Goal: Transaction & Acquisition: Purchase product/service

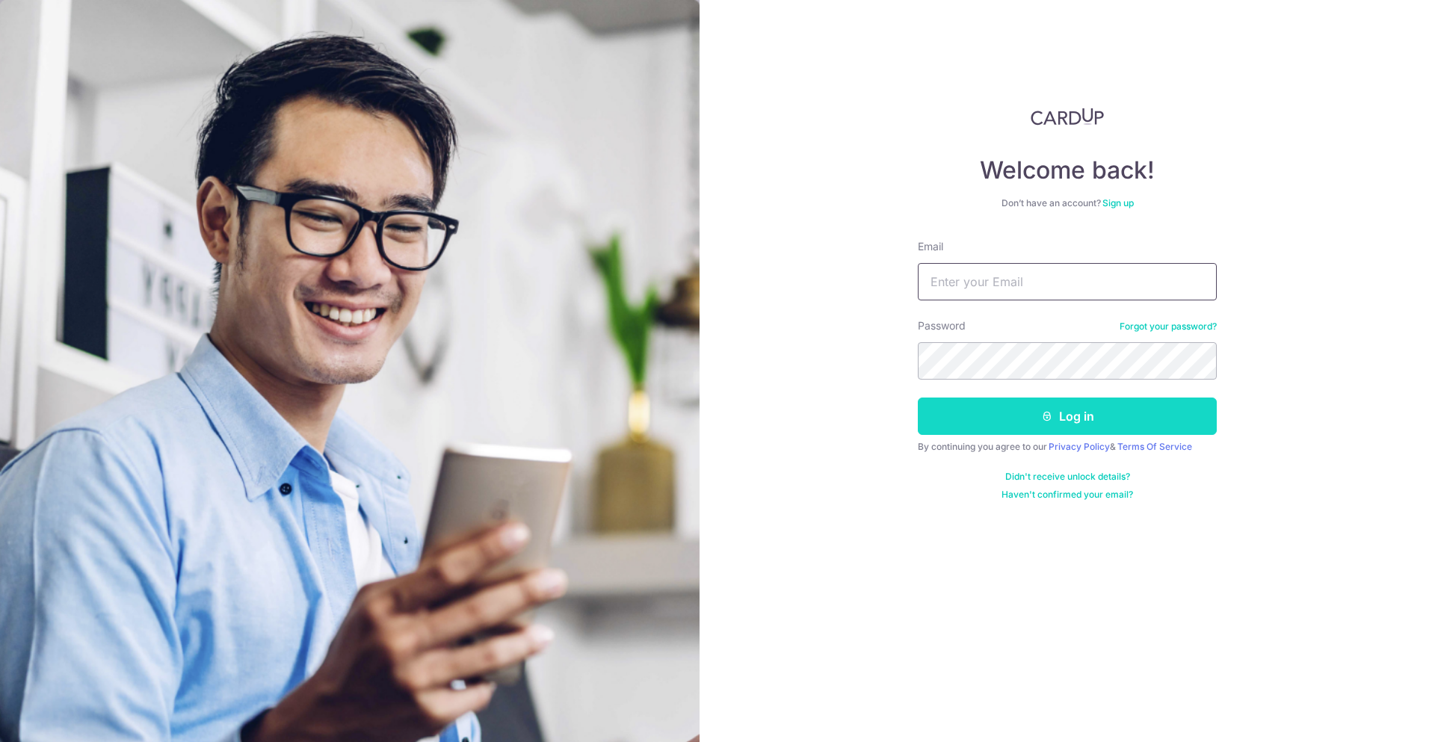
type input "royongbg@gmail.com"
click at [1008, 410] on button "Log in" at bounding box center [1067, 416] width 299 height 37
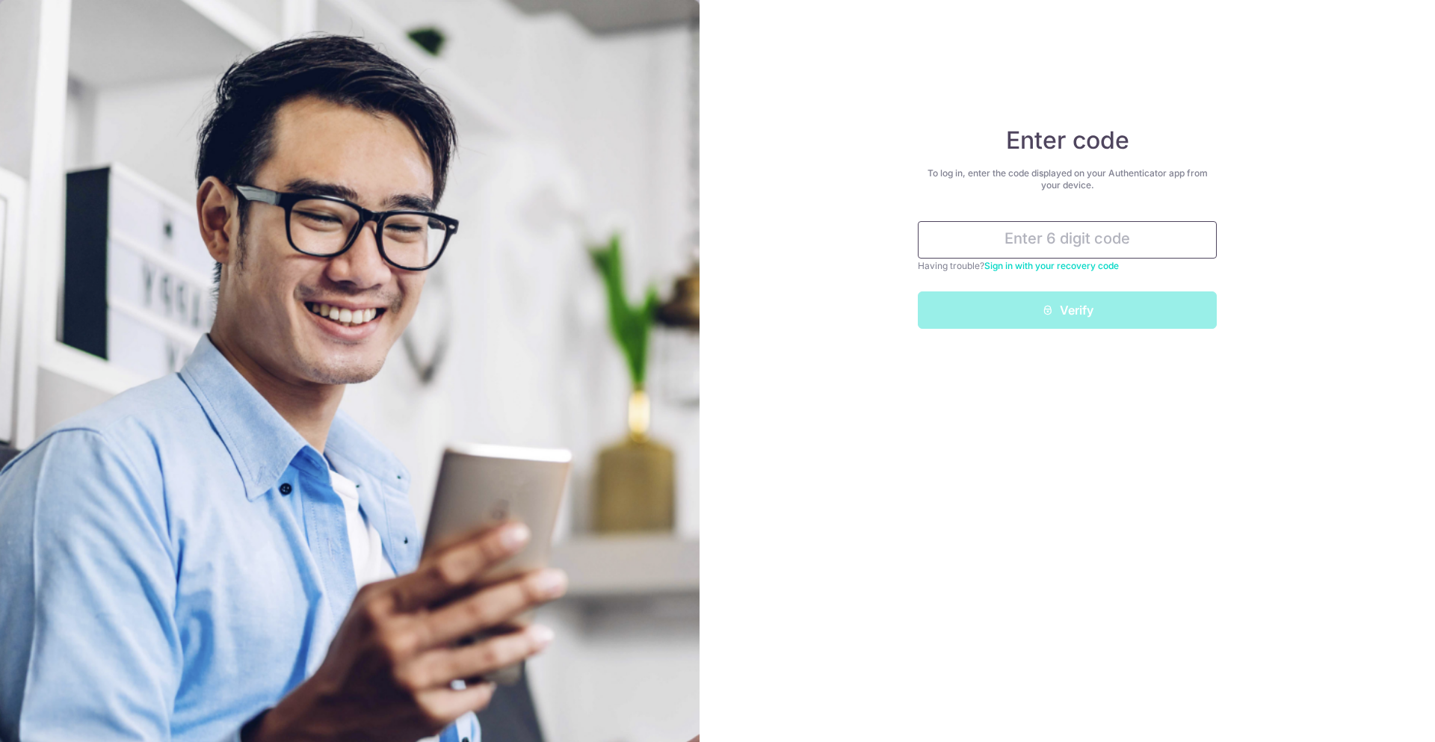
click at [1092, 240] on input "text" at bounding box center [1067, 239] width 299 height 37
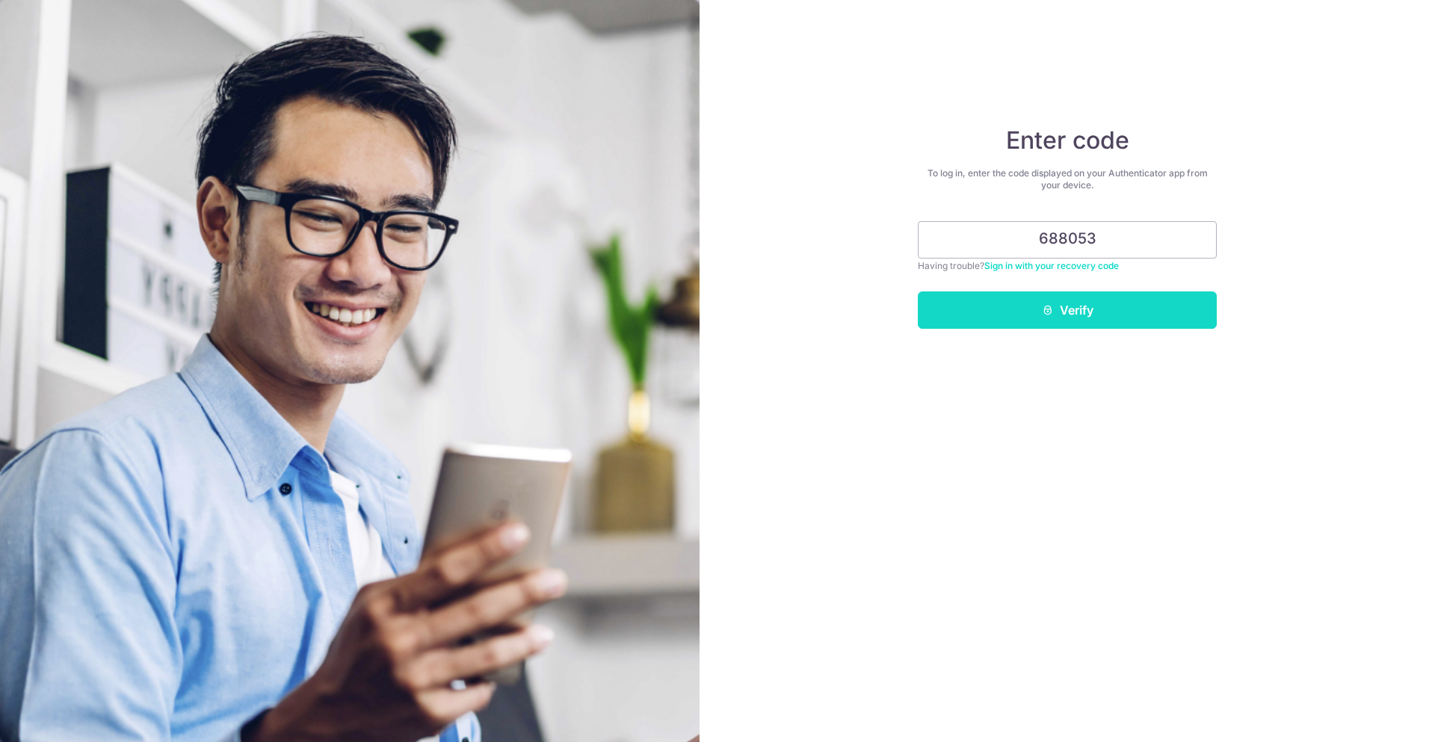
type input "688053"
click at [1110, 302] on button "Verify" at bounding box center [1067, 310] width 299 height 37
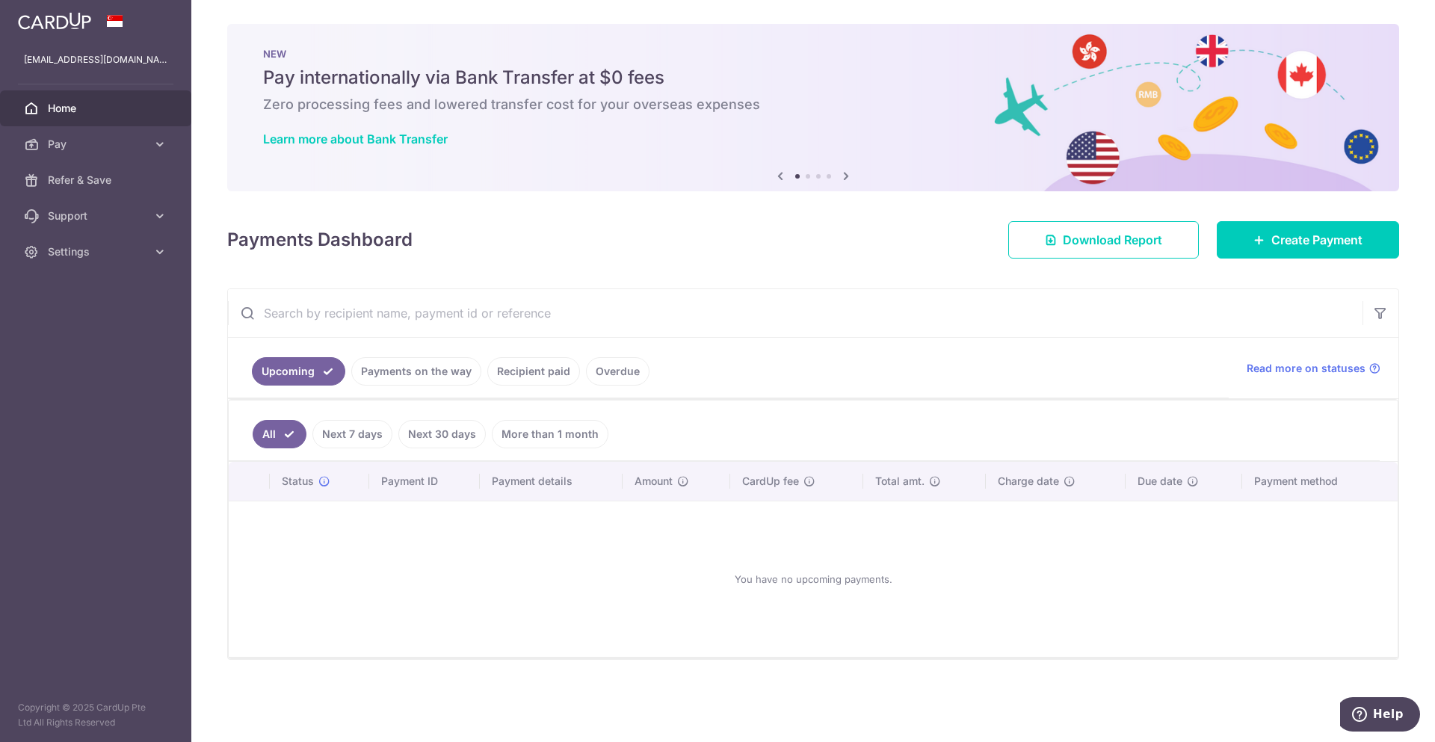
click at [531, 373] on link "Recipient paid" at bounding box center [533, 371] width 93 height 28
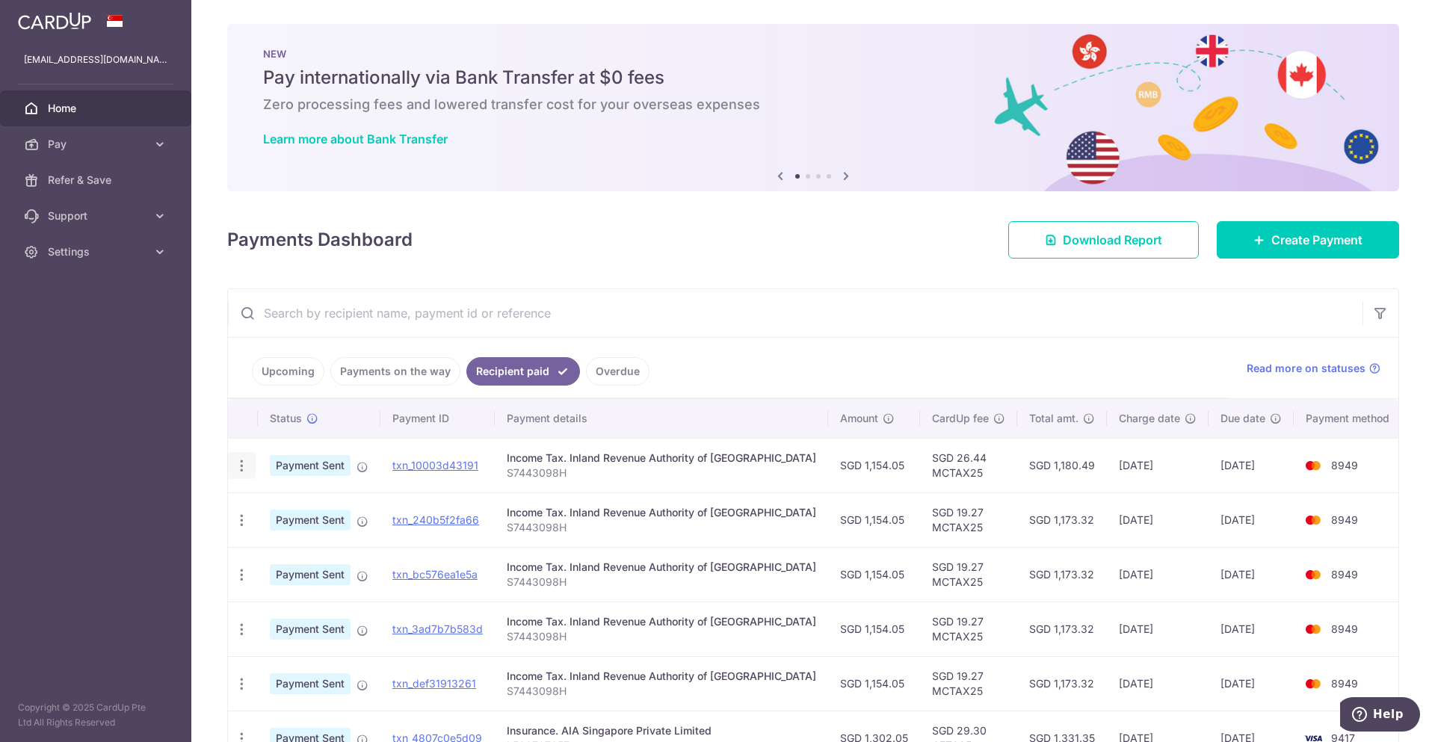
click at [238, 466] on icon "button" at bounding box center [242, 466] width 16 height 16
click at [472, 464] on link "txn_10003d43191" at bounding box center [435, 465] width 86 height 13
click at [1277, 238] on span "Create Payment" at bounding box center [1317, 240] width 91 height 18
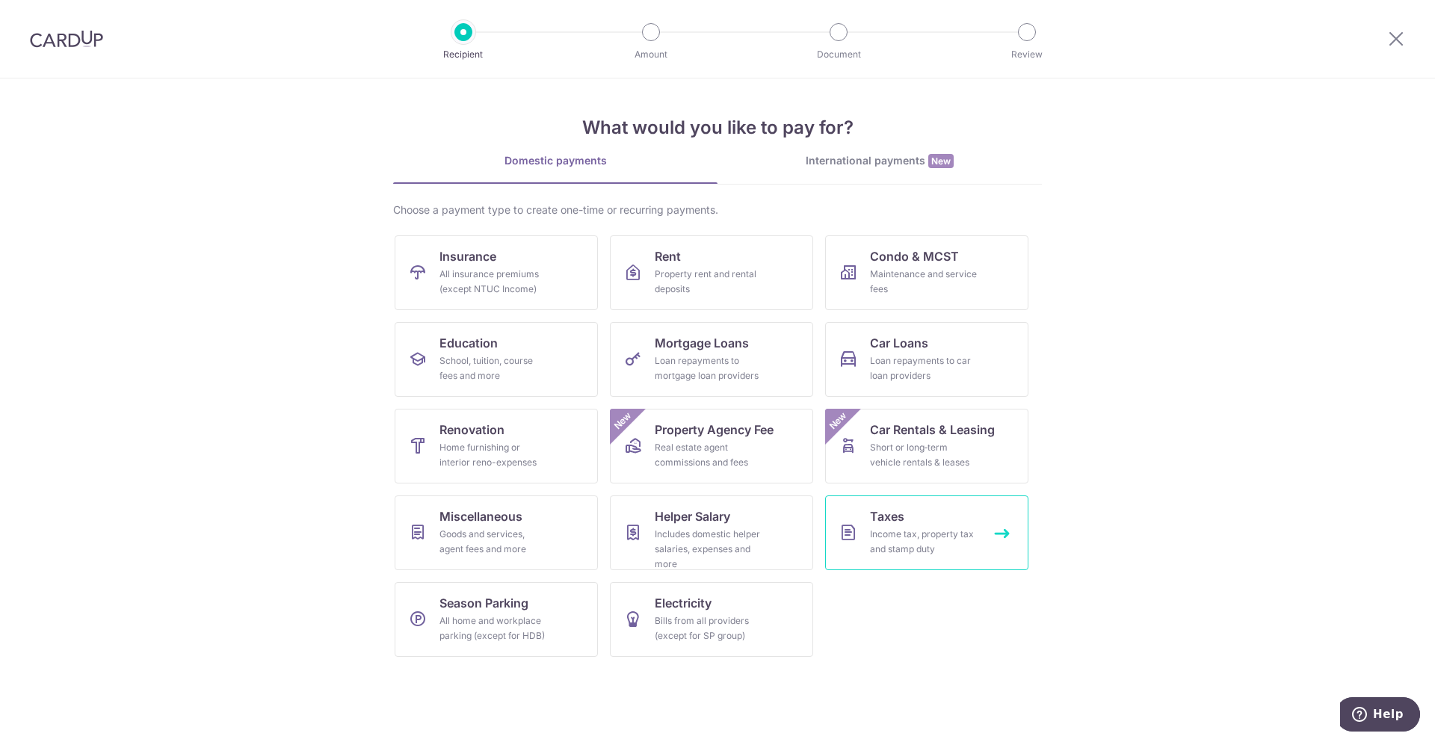
click at [932, 532] on div "Income tax, property tax and stamp duty" at bounding box center [924, 542] width 108 height 30
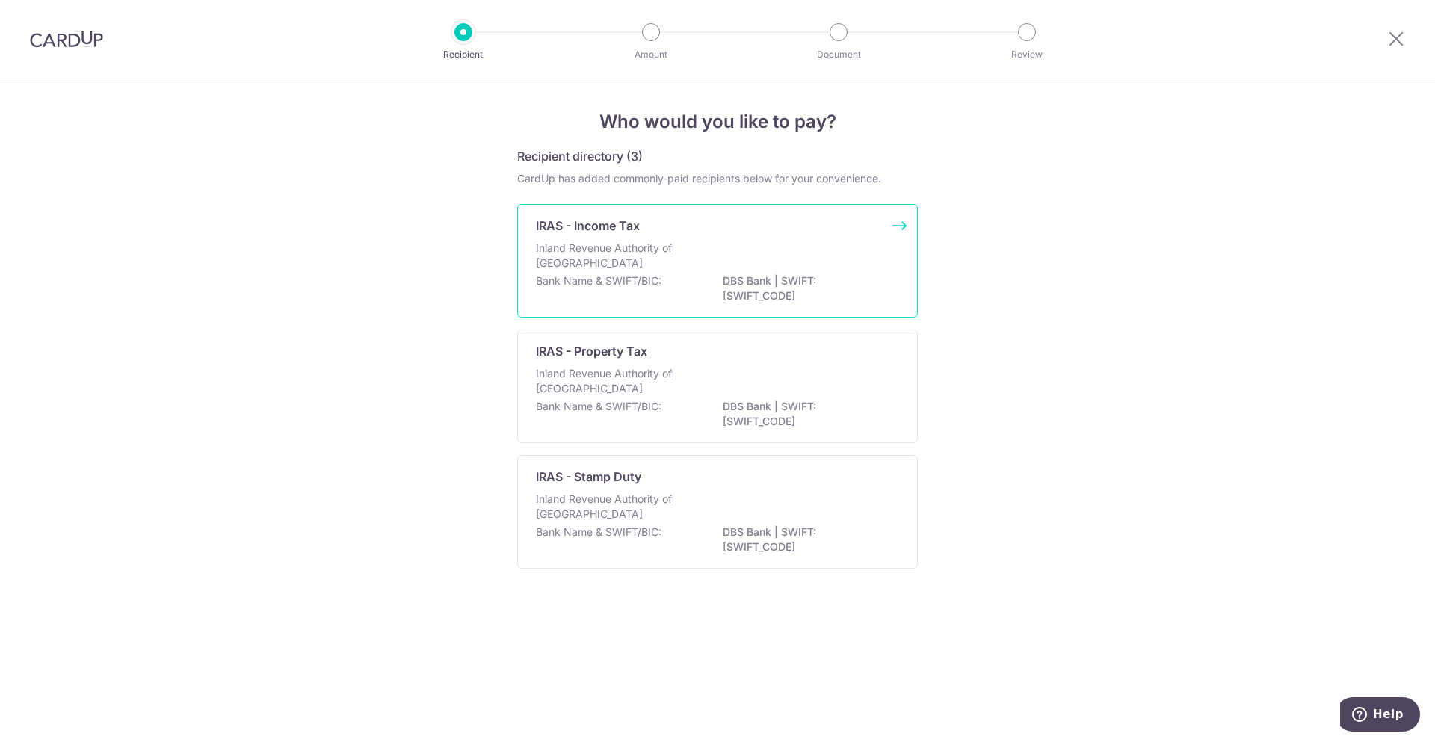
click at [630, 247] on p "Inland Revenue Authority of Singapore" at bounding box center [615, 256] width 158 height 30
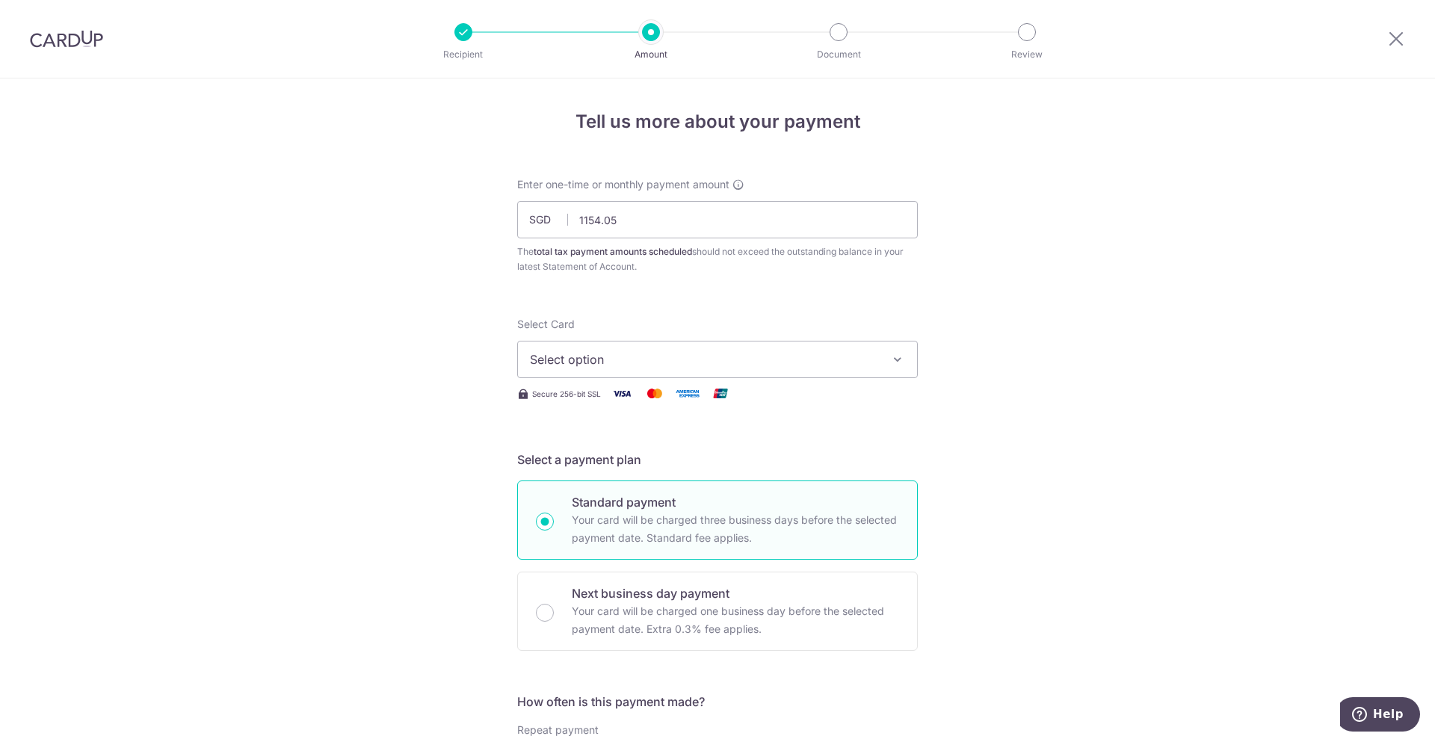
type input "1,154.05"
click at [715, 366] on span "Select option" at bounding box center [704, 360] width 348 height 18
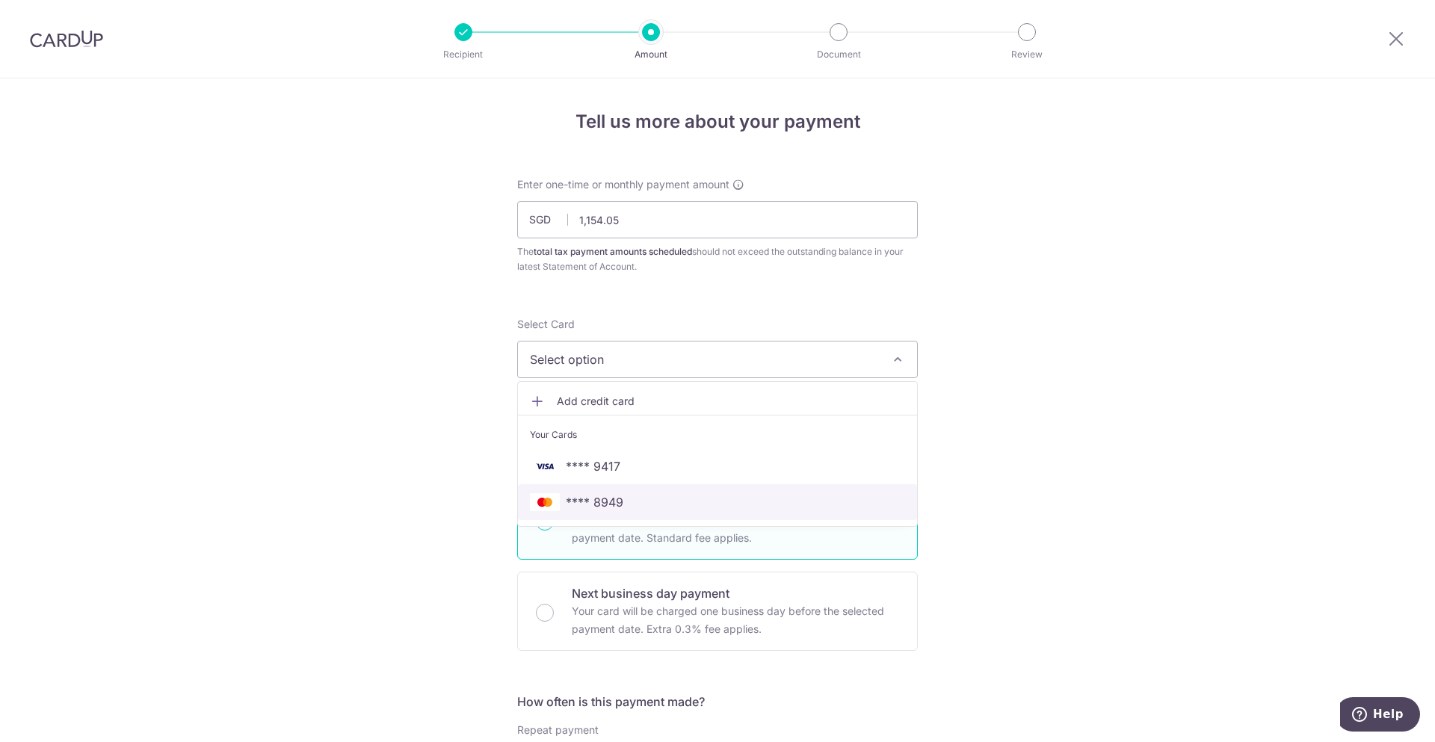
click at [641, 502] on span "**** 8949" at bounding box center [717, 502] width 375 height 18
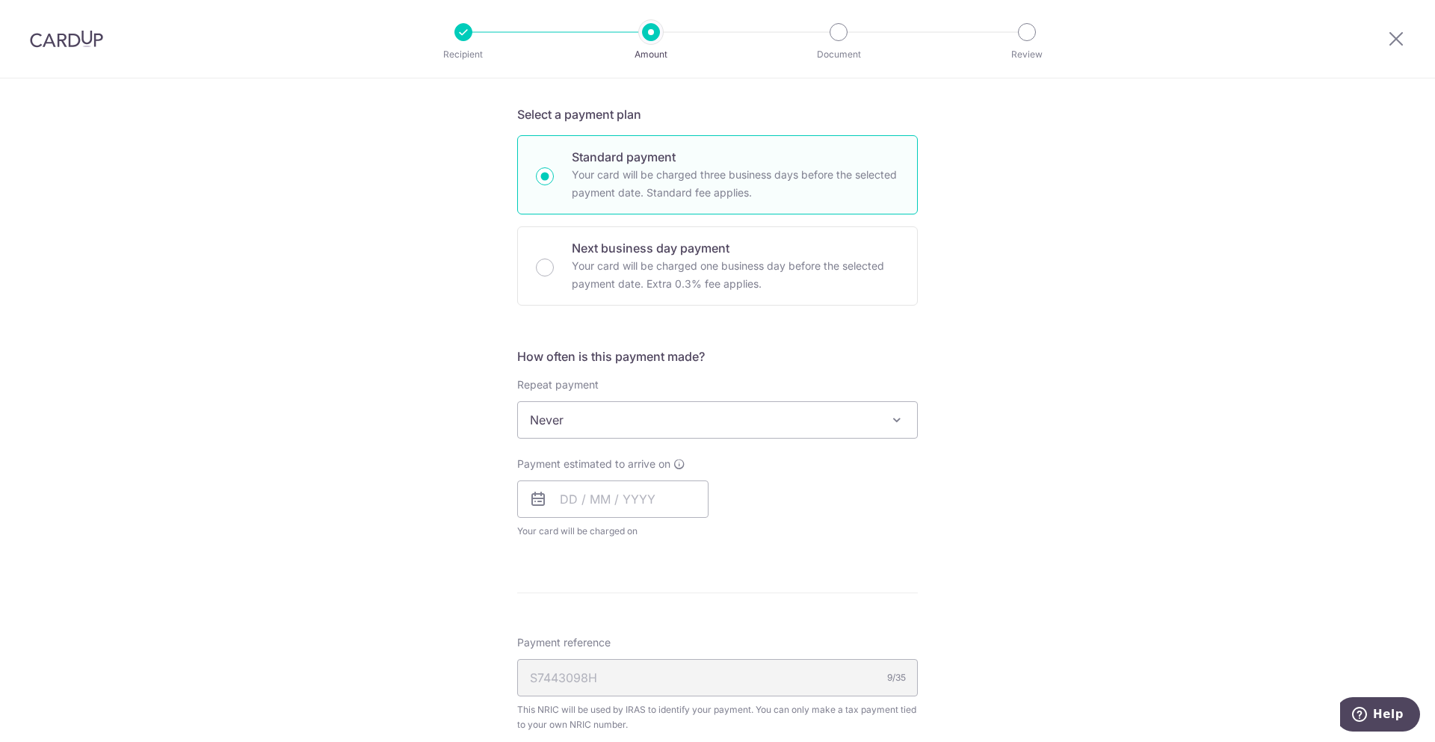
scroll to position [359, 0]
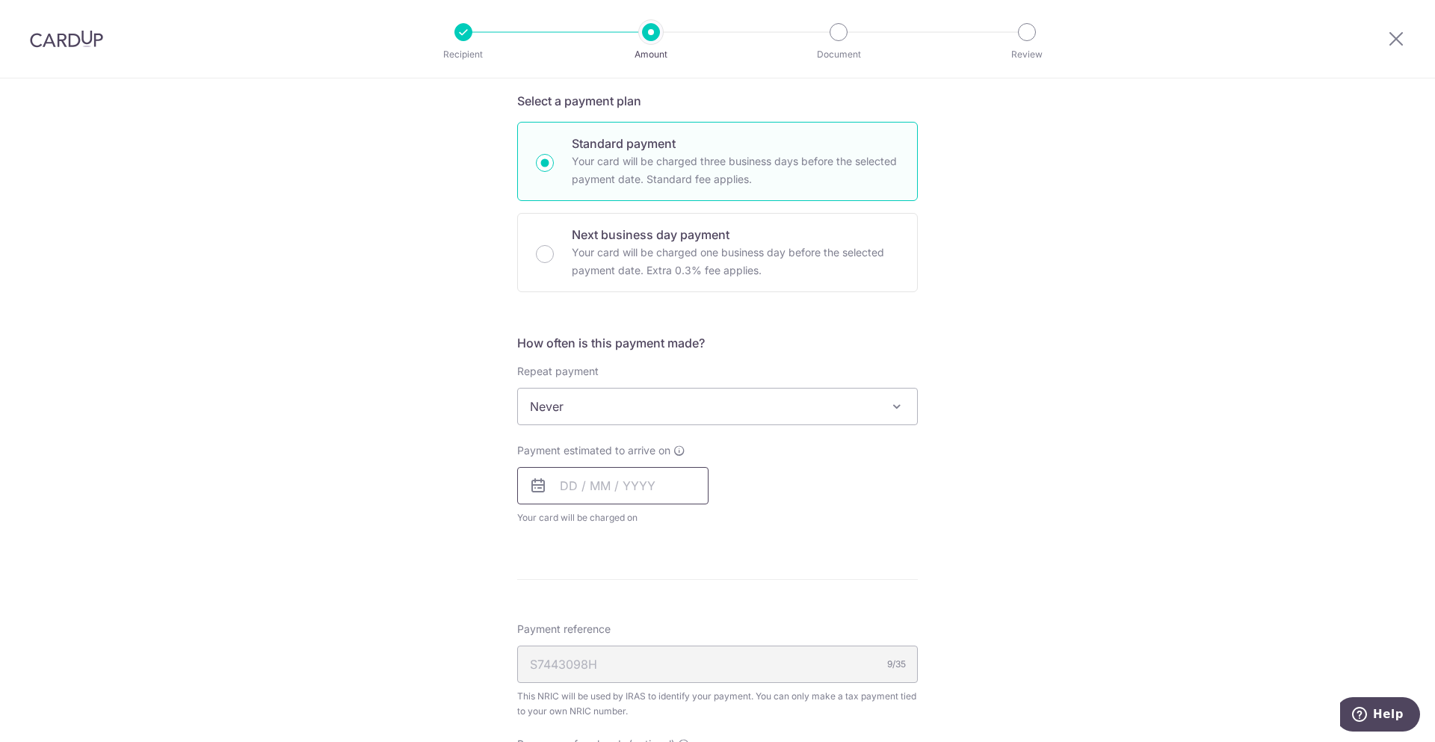
click at [607, 484] on input "text" at bounding box center [612, 485] width 191 height 37
click at [642, 681] on link "24" at bounding box center [638, 682] width 24 height 24
type input "[DATE]"
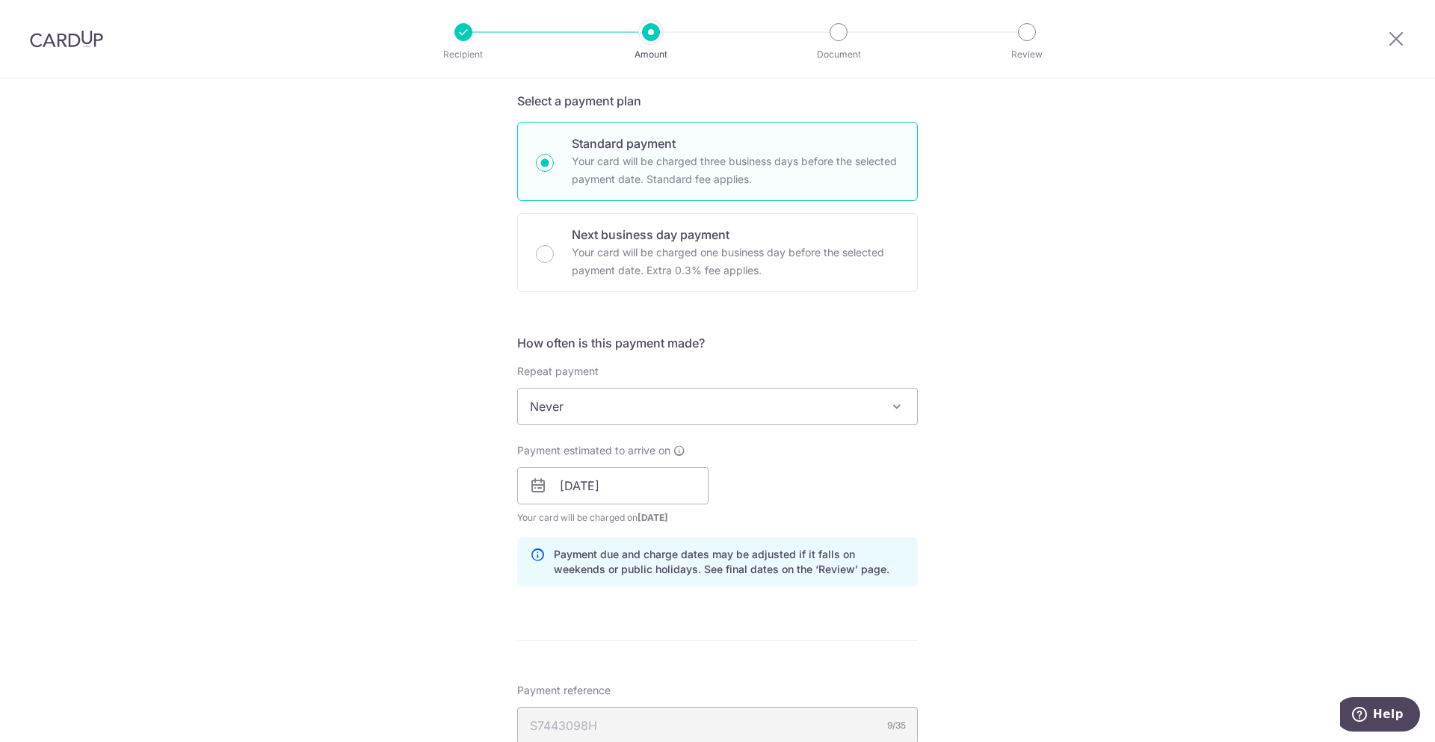
click at [1001, 427] on div "Tell us more about your payment Enter one-time or monthly payment amount SGD 1,…" at bounding box center [717, 445] width 1435 height 1450
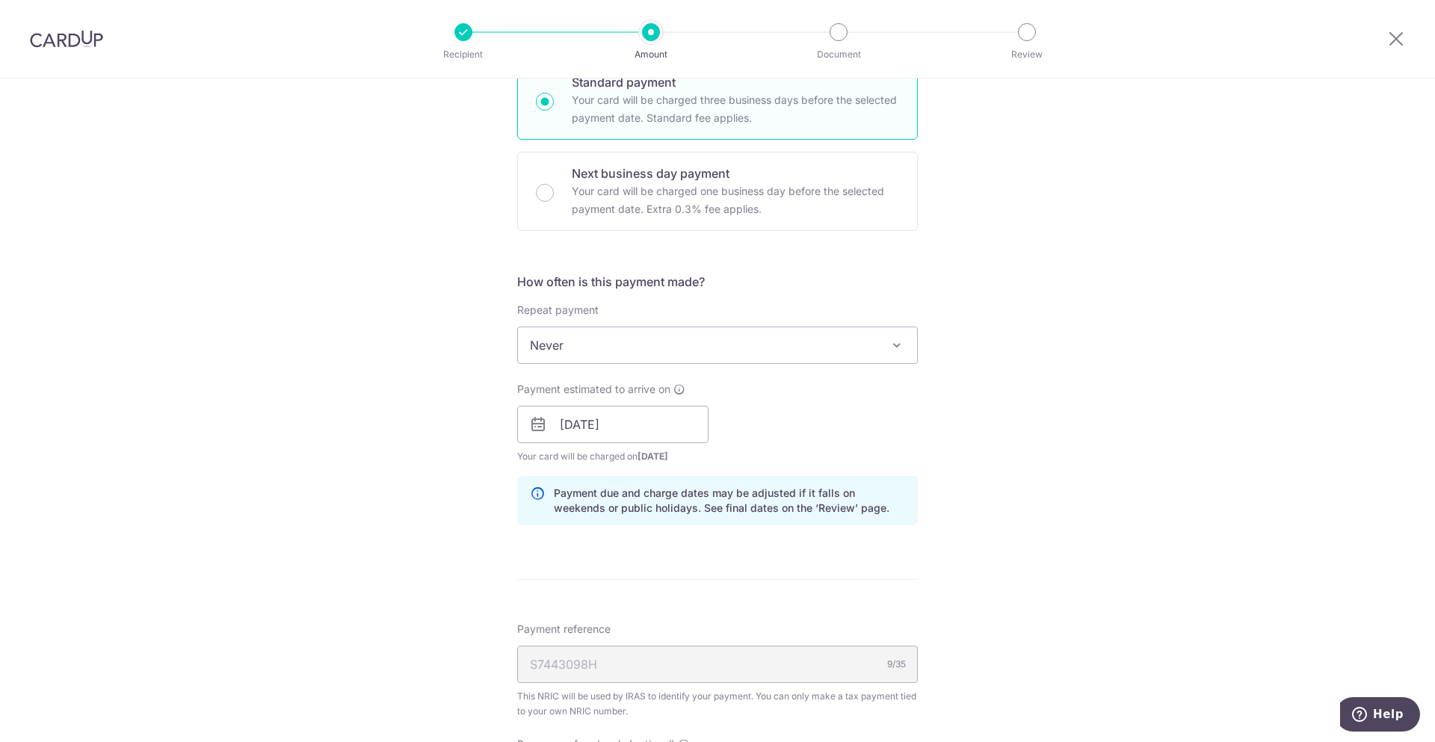
scroll to position [538, 0]
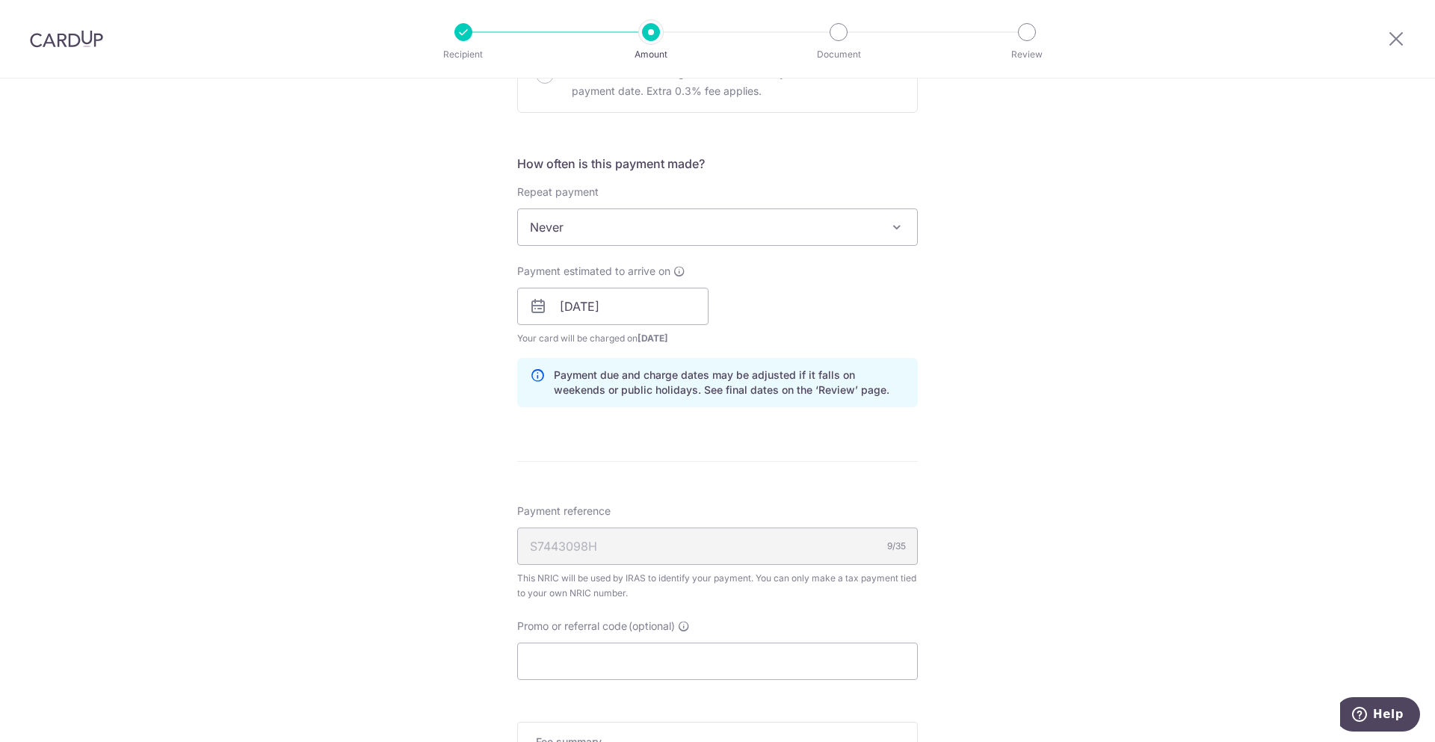
click at [725, 548] on div "S7443098H 9/35" at bounding box center [717, 546] width 401 height 37
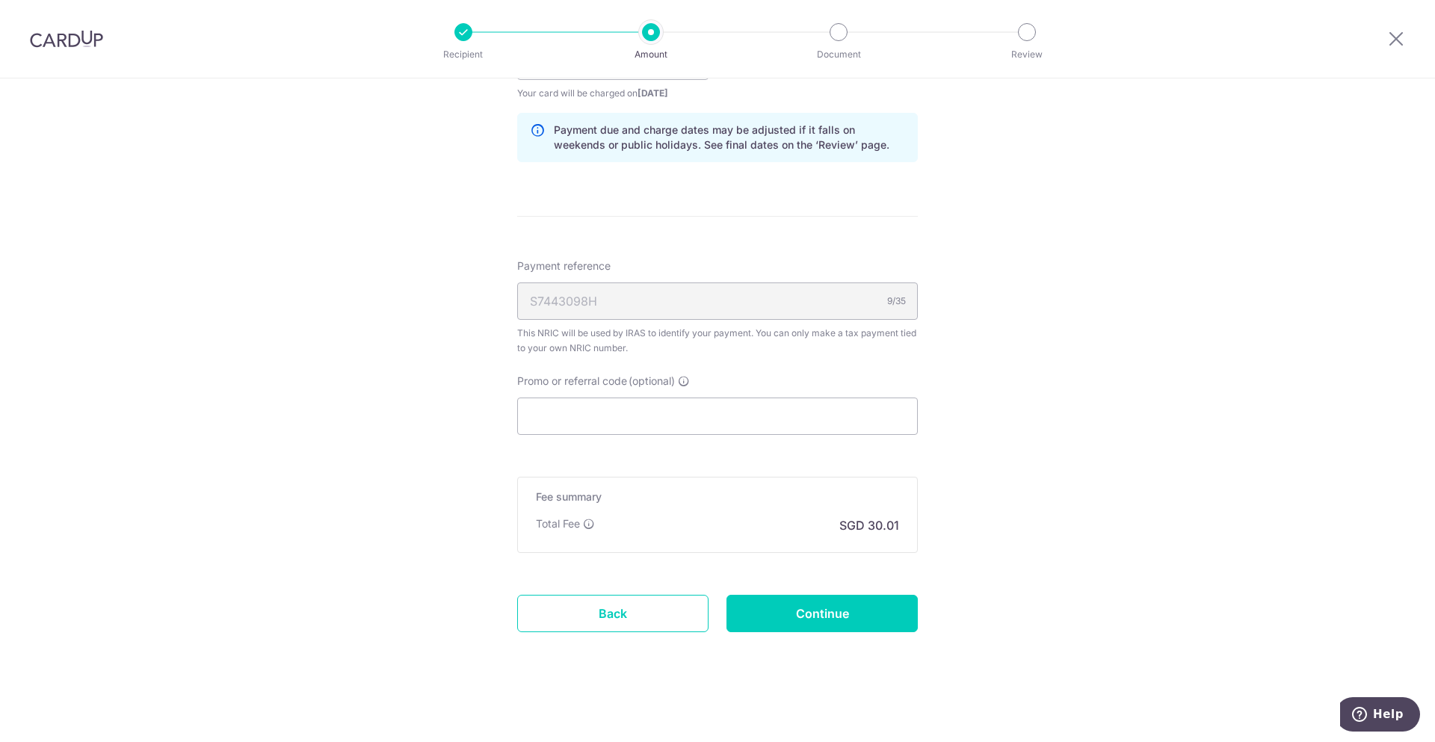
scroll to position [786, 0]
click at [745, 413] on input "Promo or referral code (optional)" at bounding box center [717, 413] width 401 height 37
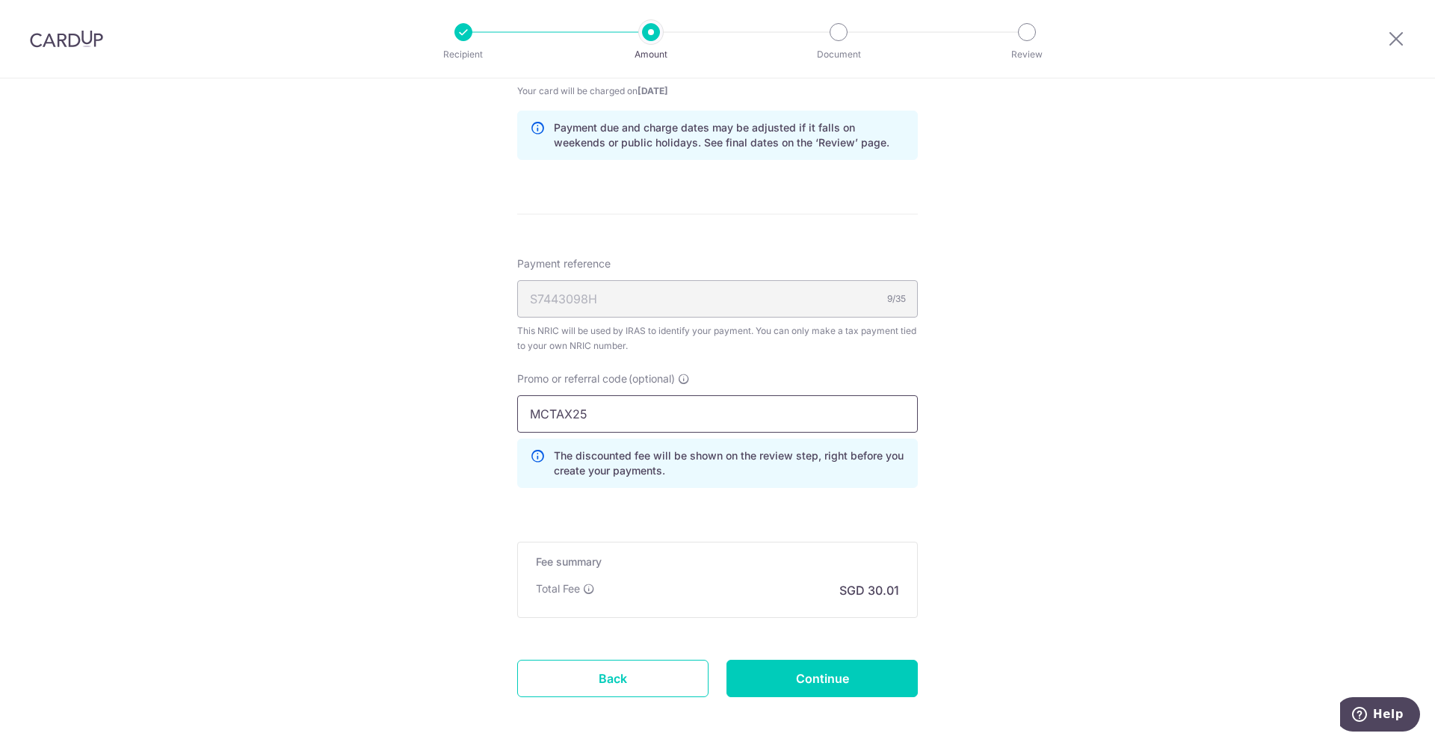
type input "MCTAX25"
click at [1029, 375] on div "Tell us more about your payment Enter one-time or monthly payment amount SGD 1,…" at bounding box center [717, 51] width 1435 height 1517
click at [816, 681] on input "Continue" at bounding box center [822, 678] width 191 height 37
type input "Create Schedule"
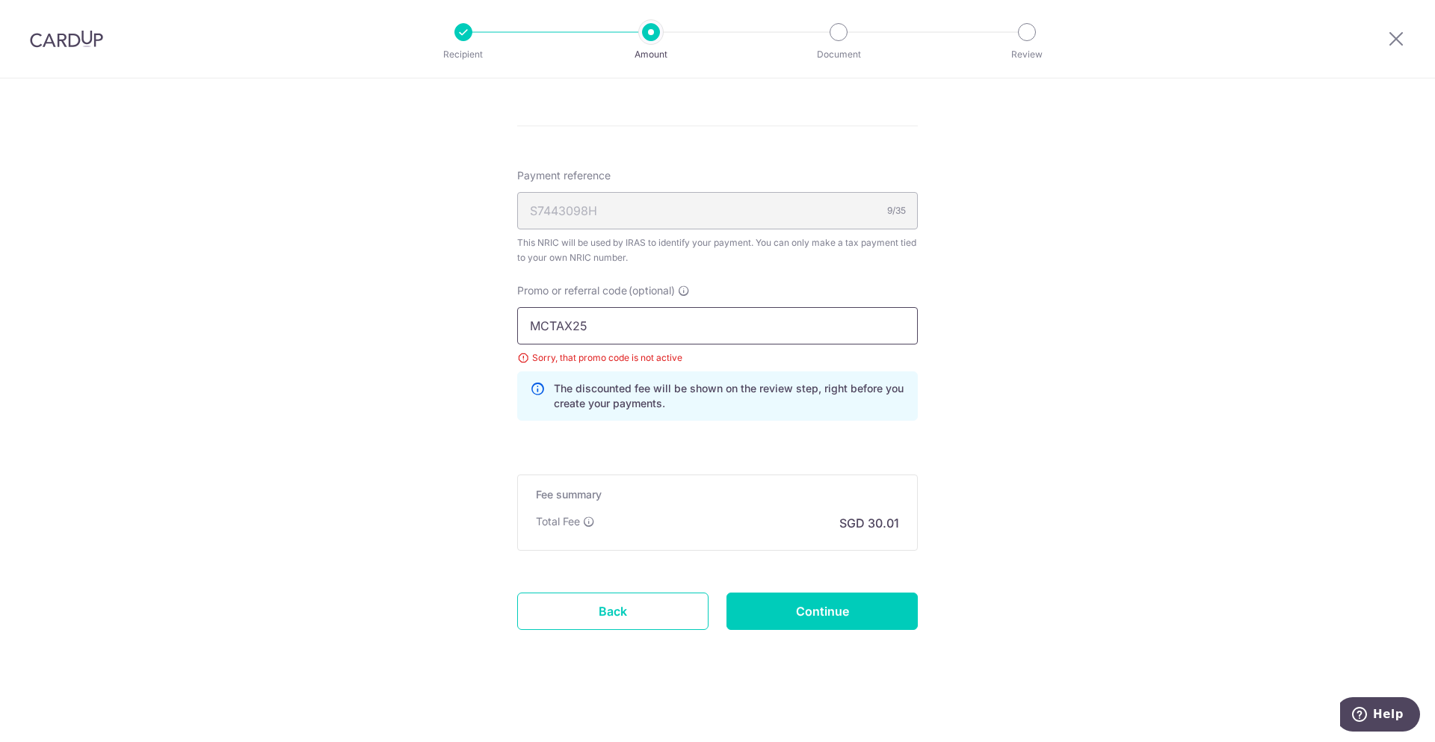
drag, startPoint x: 641, startPoint y: 335, endPoint x: 449, endPoint y: 316, distance: 193.8
paste input "VTAX23"
type input "VTAX23"
click at [798, 607] on input "Continue" at bounding box center [822, 611] width 191 height 37
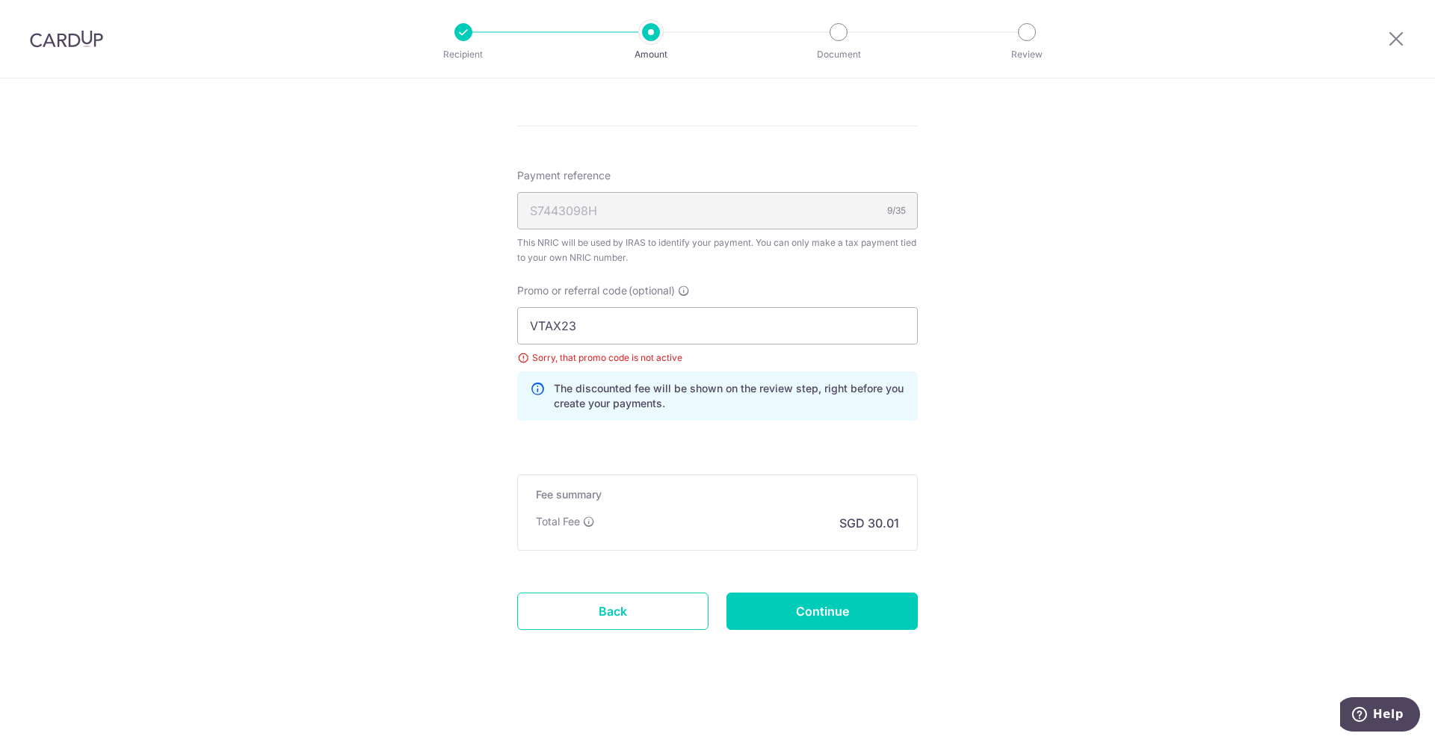
type input "Update Schedule"
drag, startPoint x: 668, startPoint y: 337, endPoint x: 446, endPoint y: 321, distance: 223.4
paste input "BBTAX25R"
type input "BBTAX25R"
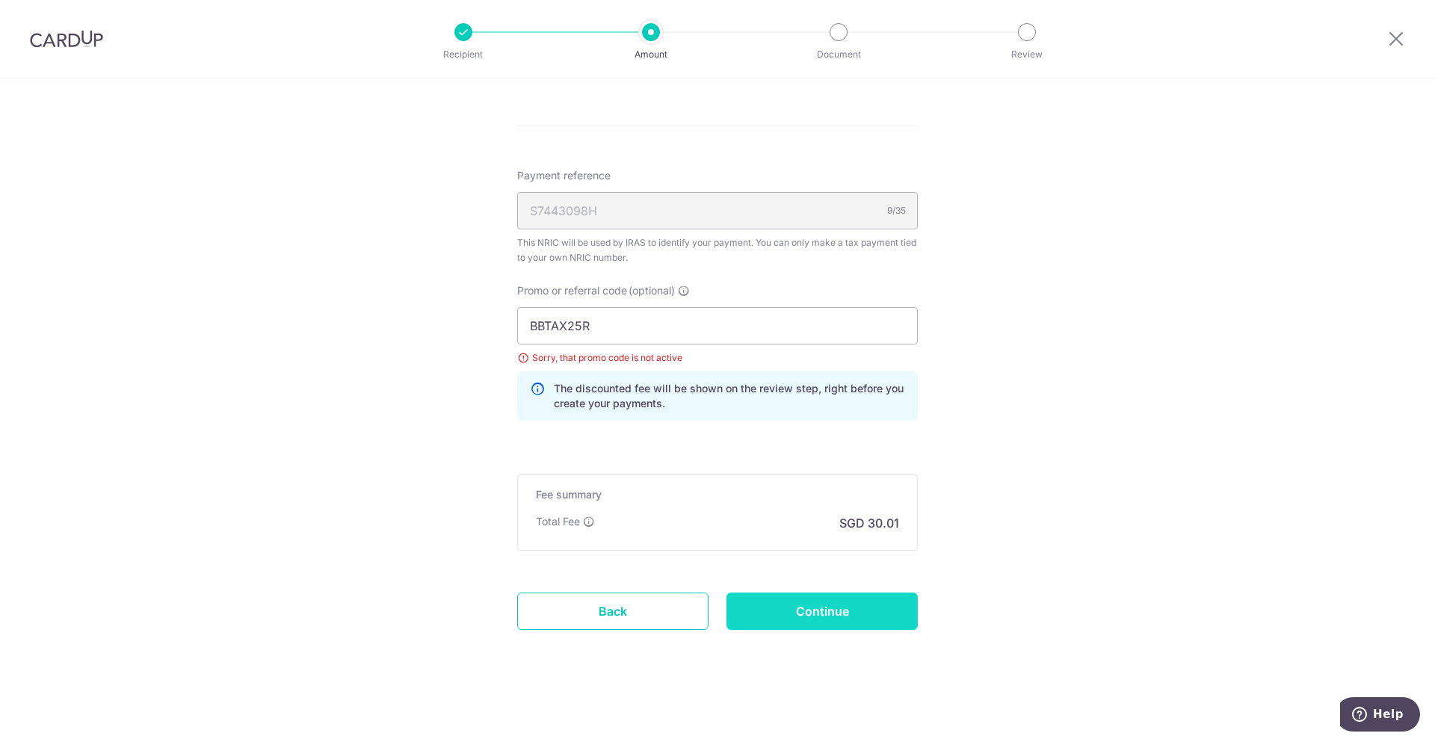
click at [864, 608] on input "Continue" at bounding box center [822, 611] width 191 height 37
type input "Update Schedule"
drag, startPoint x: 655, startPoint y: 336, endPoint x: 275, endPoint y: 307, distance: 380.8
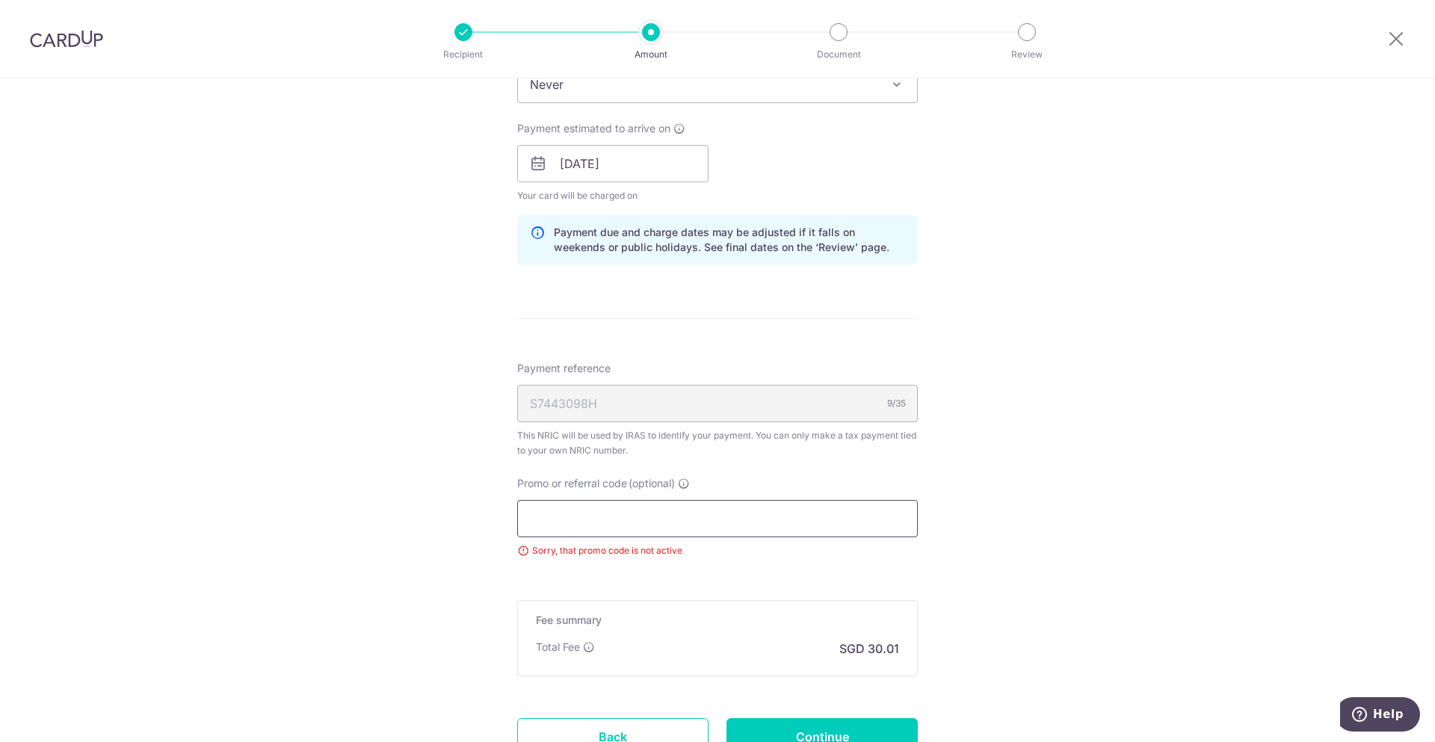
scroll to position [718, 0]
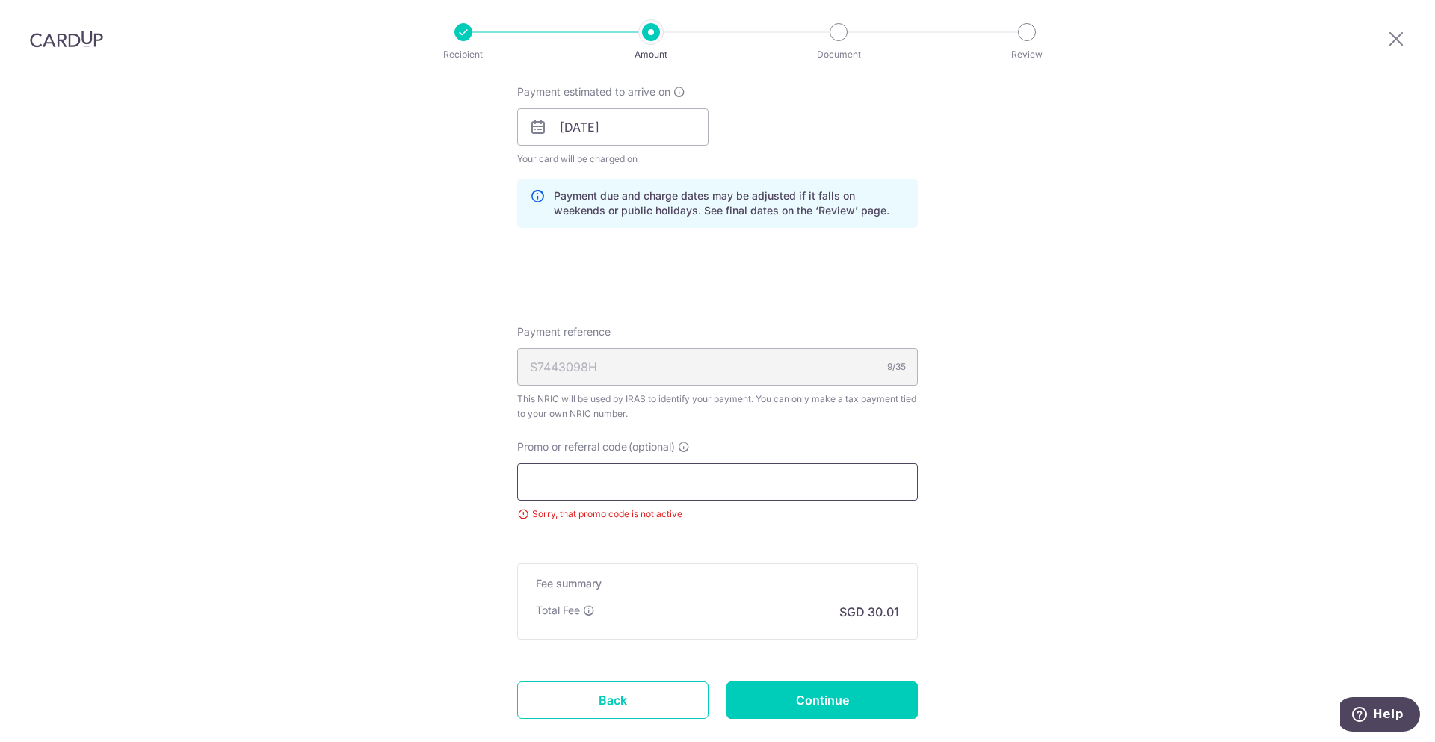
paste input "OFF225"
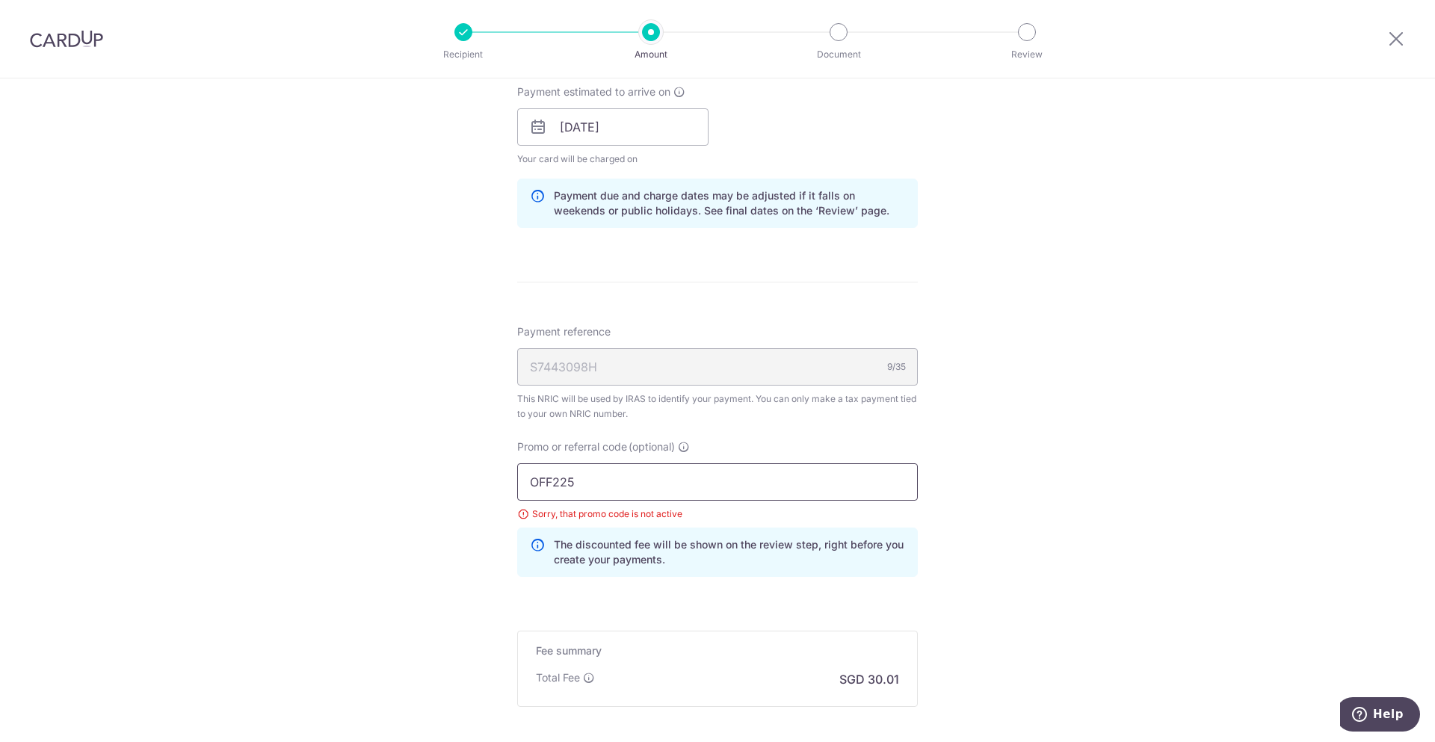
type input "OFF225"
click at [1012, 431] on div "Tell us more about your payment Enter one-time or monthly payment amount SGD 1,…" at bounding box center [717, 130] width 1435 height 1538
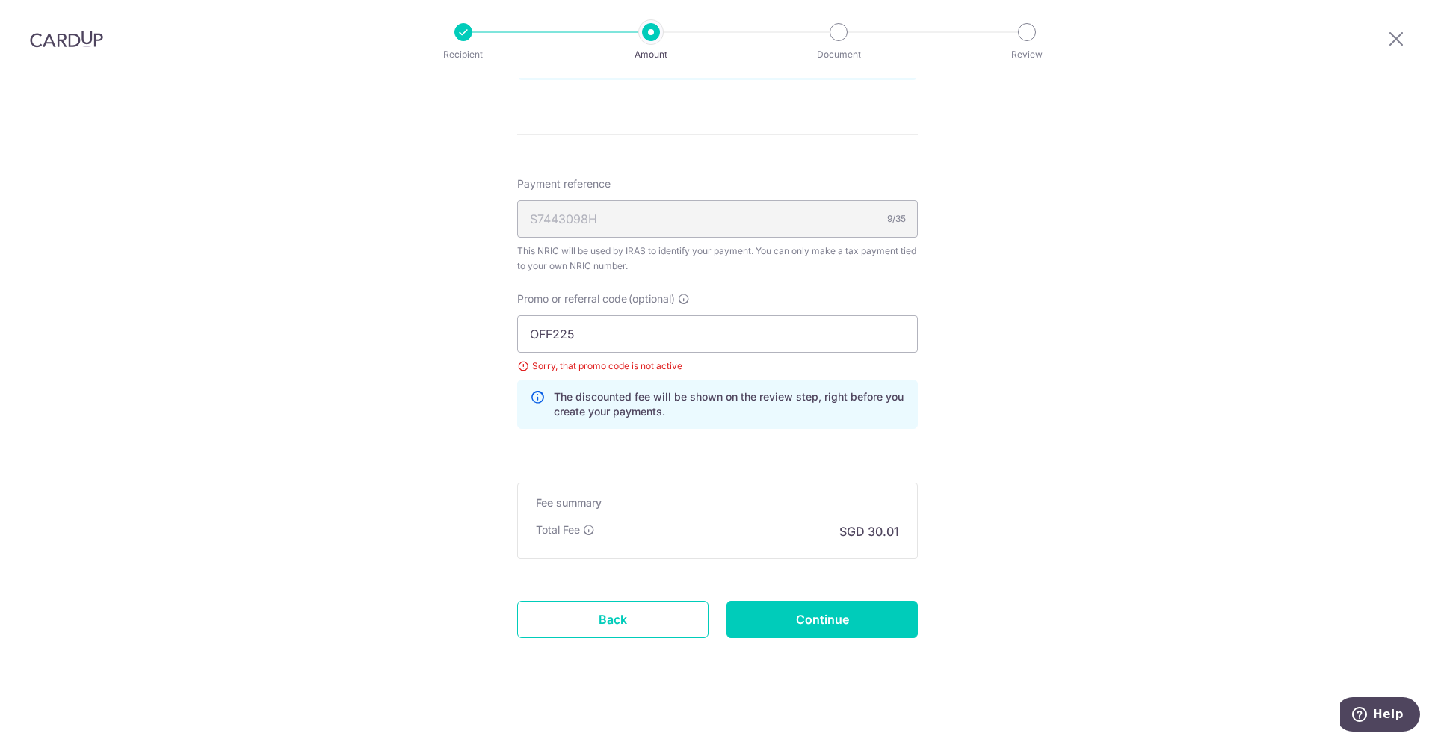
scroll to position [874, 0]
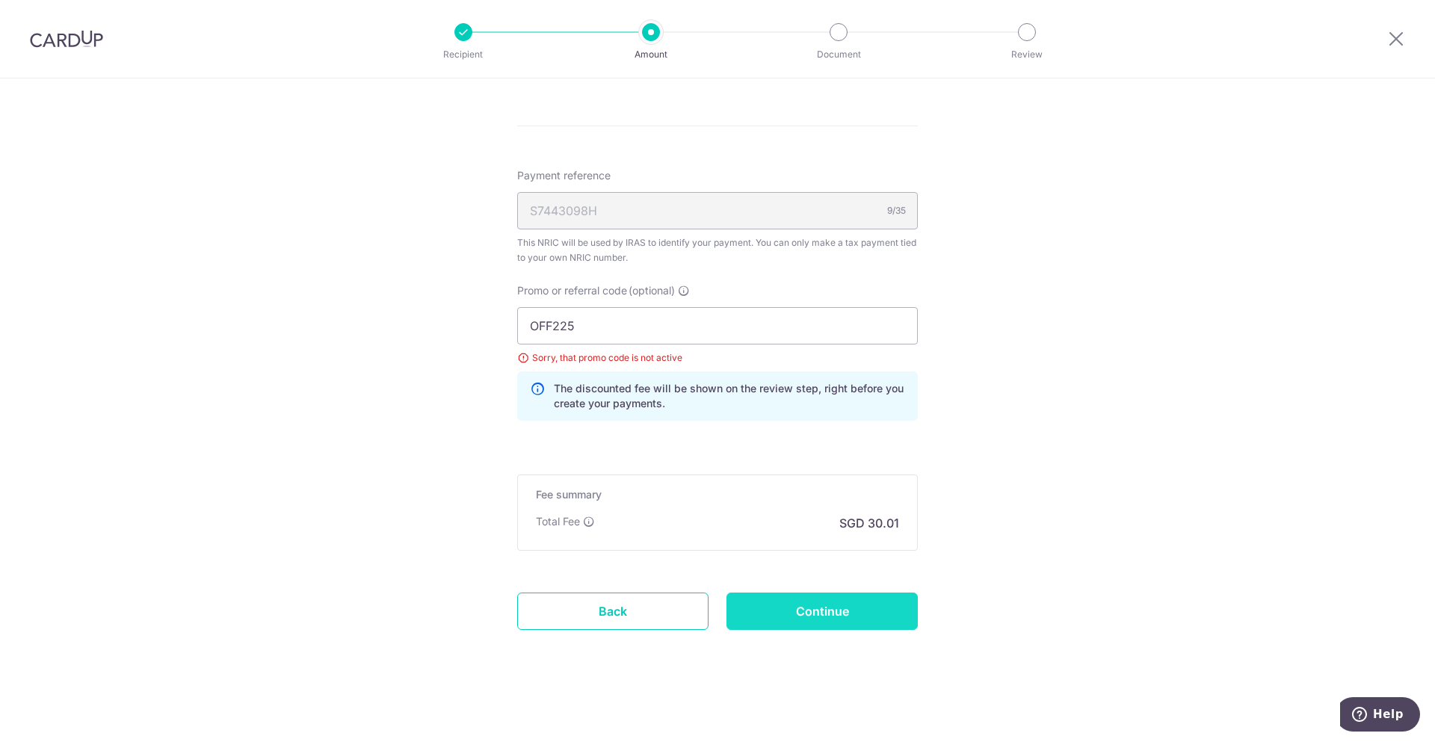
click at [843, 623] on input "Continue" at bounding box center [822, 611] width 191 height 37
type input "Update Schedule"
click at [683, 333] on input "OFF225" at bounding box center [717, 325] width 401 height 37
type input "O"
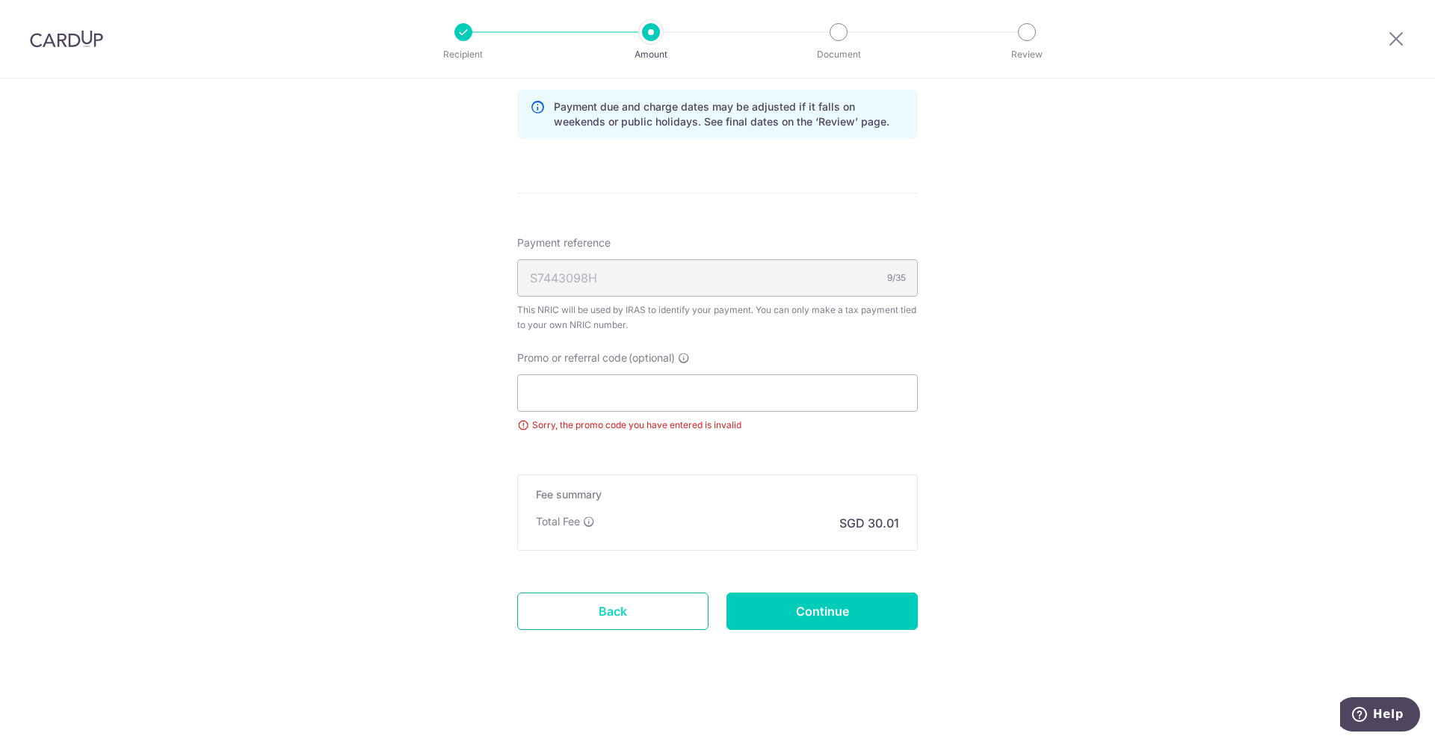
click at [617, 600] on link "Back" at bounding box center [612, 611] width 191 height 37
